Goal: Information Seeking & Learning: Understand process/instructions

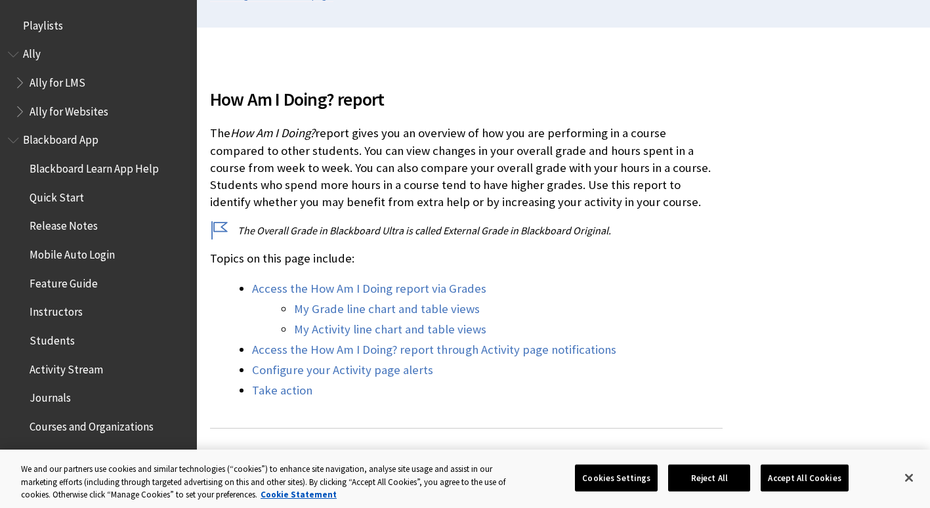
scroll to position [1788, 0]
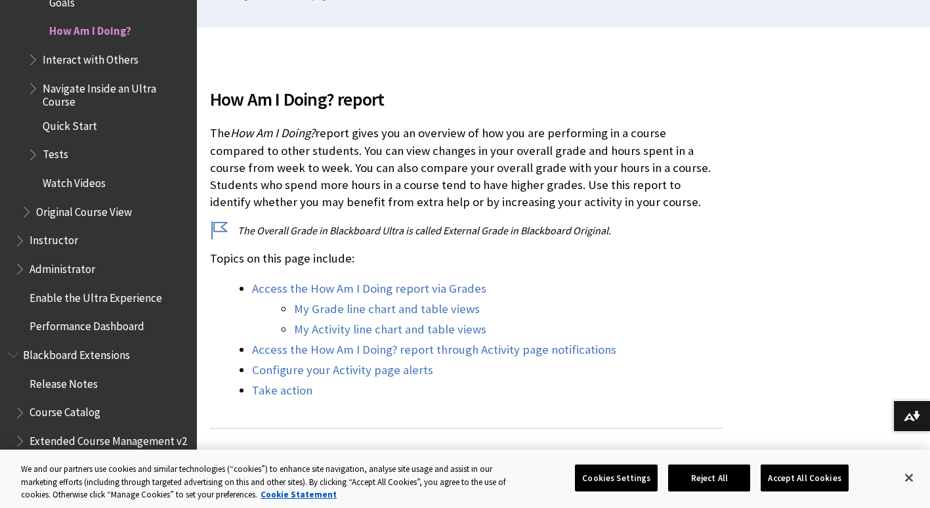
click at [223, 135] on p "The How Am I Doing? report gives you an overview of how you are performing in a…" at bounding box center [466, 168] width 512 height 86
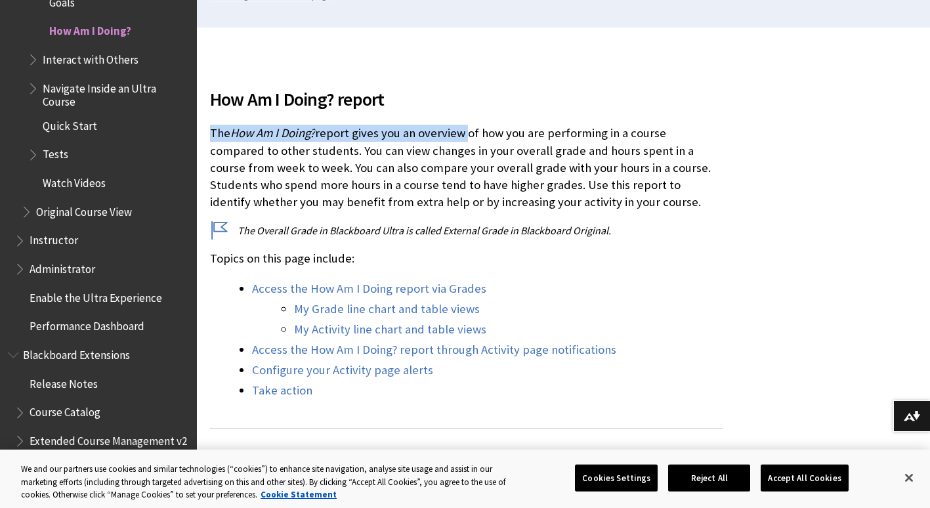
drag, startPoint x: 223, startPoint y: 135, endPoint x: 448, endPoint y: 121, distance: 225.5
click at [448, 121] on div "How Am I Doing? report The How Am I Doing? report gives you an overview of how …" at bounding box center [466, 235] width 512 height 330
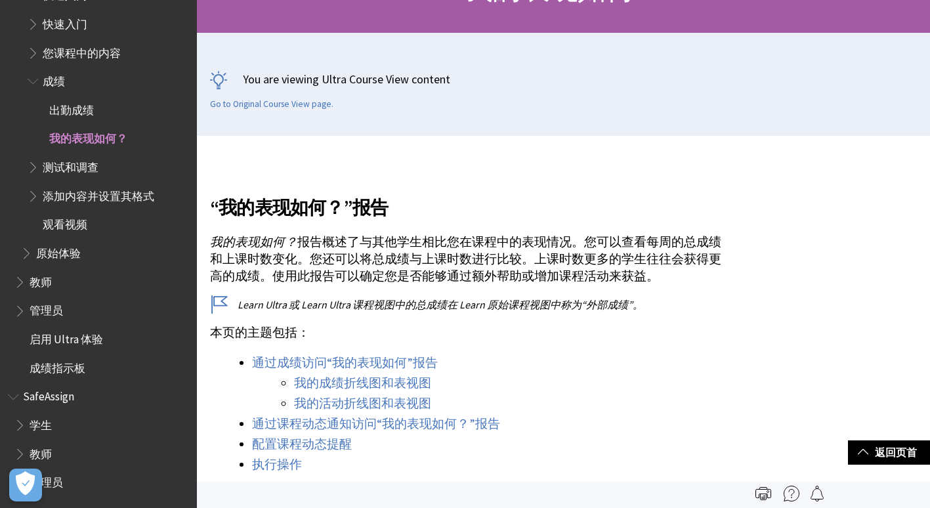
click at [306, 269] on p "我的表现如何？ 报告概述了与其他学生相比您在课程中的表现情况。您可以查看每周的总成绩和上课时数变化。您还可以将总成绩与上课时数进行比较。上课时数更多的学生往往…" at bounding box center [466, 260] width 512 height 52
drag, startPoint x: 306, startPoint y: 269, endPoint x: 295, endPoint y: 270, distance: 10.5
click at [295, 270] on p "我的表现如何？ 报告概述了与其他学生相比您在课程中的表现情况。您可以查看每周的总成绩和上课时数变化。您还可以将总成绩与上课时数进行比较。上课时数更多的学生往往…" at bounding box center [466, 260] width 512 height 52
drag, startPoint x: 295, startPoint y: 270, endPoint x: 275, endPoint y: 267, distance: 20.5
click at [275, 267] on p "我的表现如何？ 报告概述了与其他学生相比您在课程中的表现情况。您可以查看每周的总成绩和上课时数变化。您还可以将总成绩与上课时数进行比较。上课时数更多的学生往往…" at bounding box center [466, 260] width 512 height 52
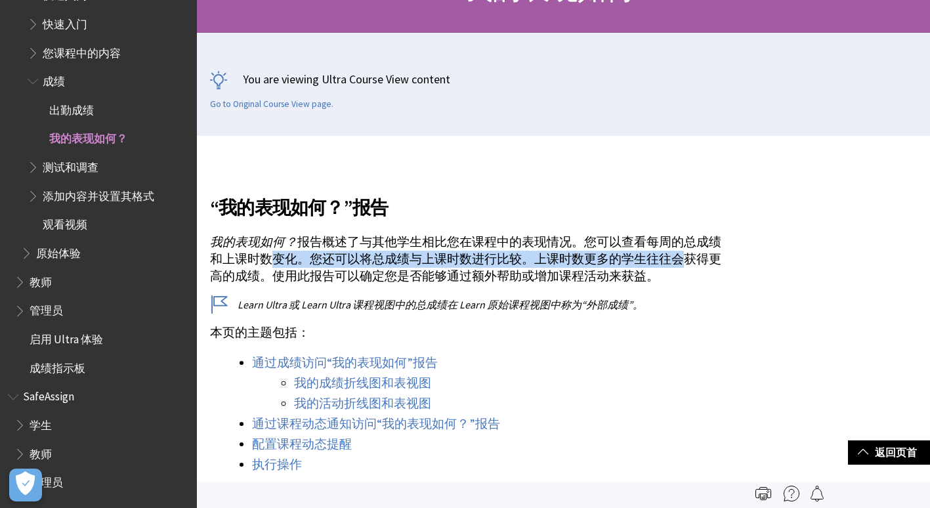
drag, startPoint x: 275, startPoint y: 267, endPoint x: 673, endPoint y: 259, distance: 397.7
click at [669, 259] on p "我的表现如何？ 报告概述了与其他学生相比您在课程中的表现情况。您可以查看每周的总成绩和上课时数变化。您还可以将总成绩与上课时数进行比较。上课时数更多的学生往往…" at bounding box center [466, 260] width 512 height 52
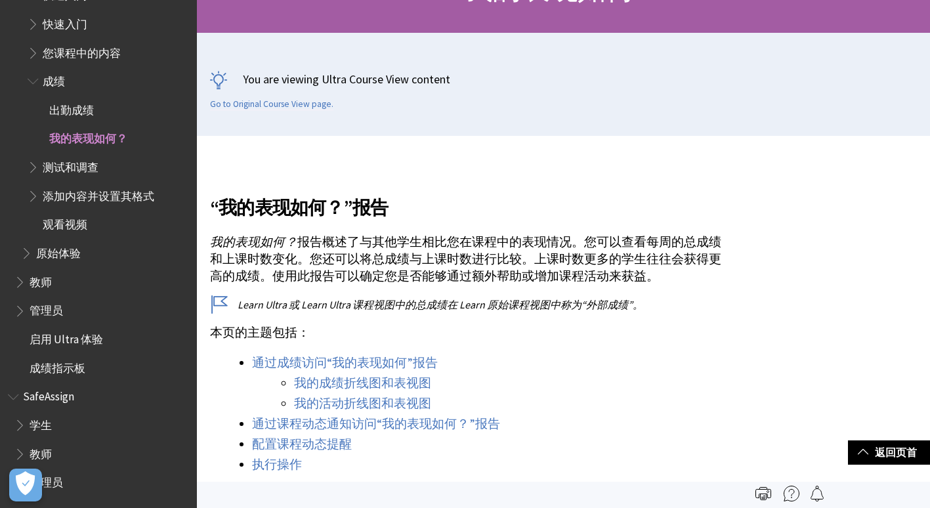
drag, startPoint x: 673, startPoint y: 259, endPoint x: 740, endPoint y: 262, distance: 67.0
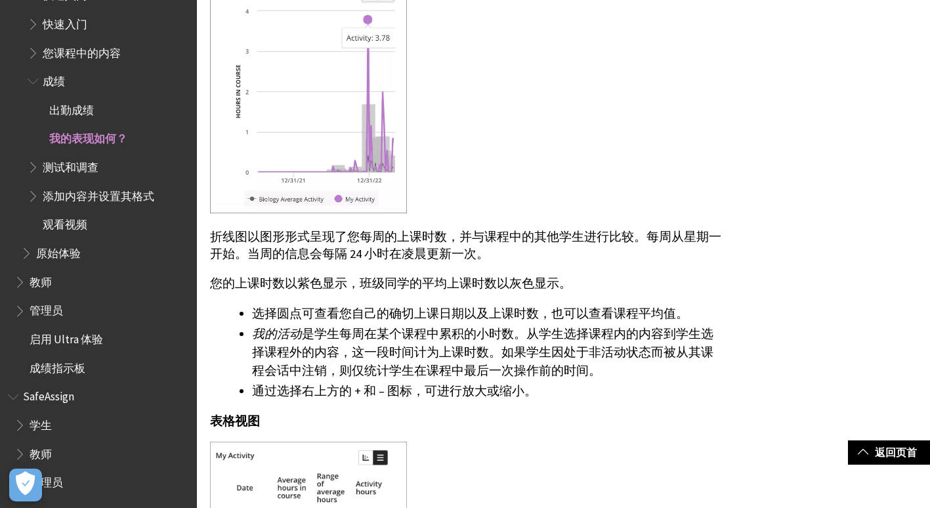
scroll to position [2975, 0]
